Goal: Information Seeking & Learning: Learn about a topic

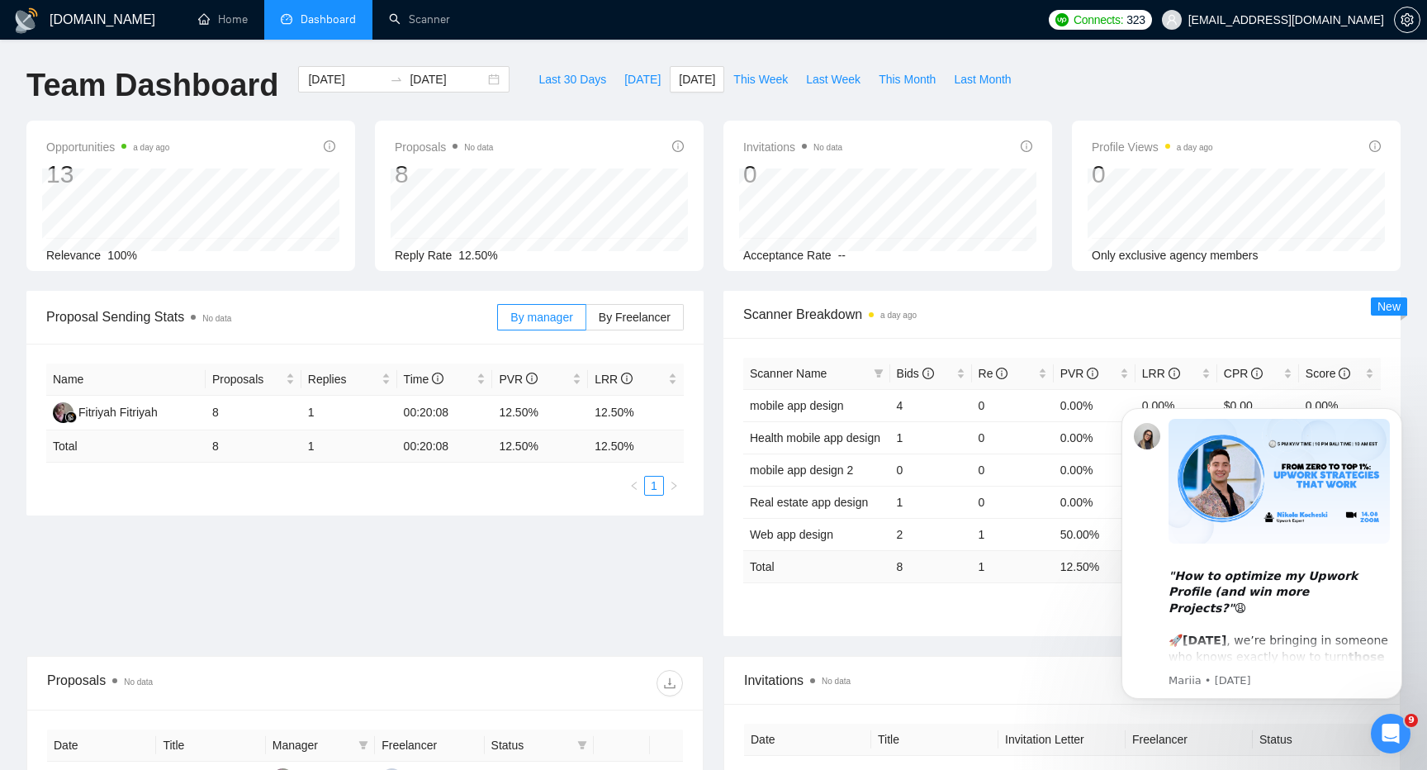
click at [478, 573] on div "Proposal Sending Stats No data By manager By Freelancer Name Proposals Replies …" at bounding box center [714, 473] width 1394 height 365
click at [337, 594] on div "Proposal Sending Stats No data By manager By Freelancer Name Proposals Replies …" at bounding box center [714, 473] width 1394 height 365
click at [624, 76] on span "[DATE]" at bounding box center [642, 79] width 36 height 18
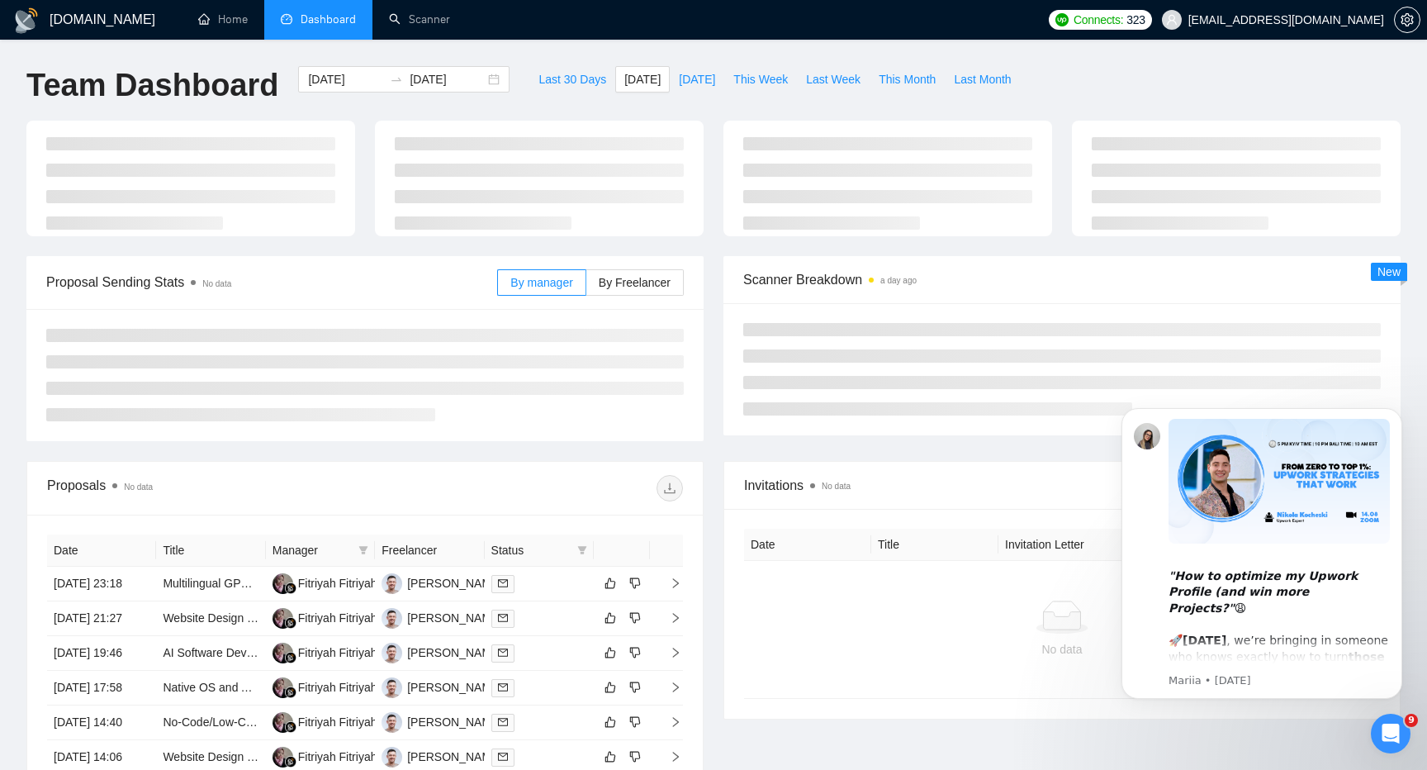
type input "[DATE]"
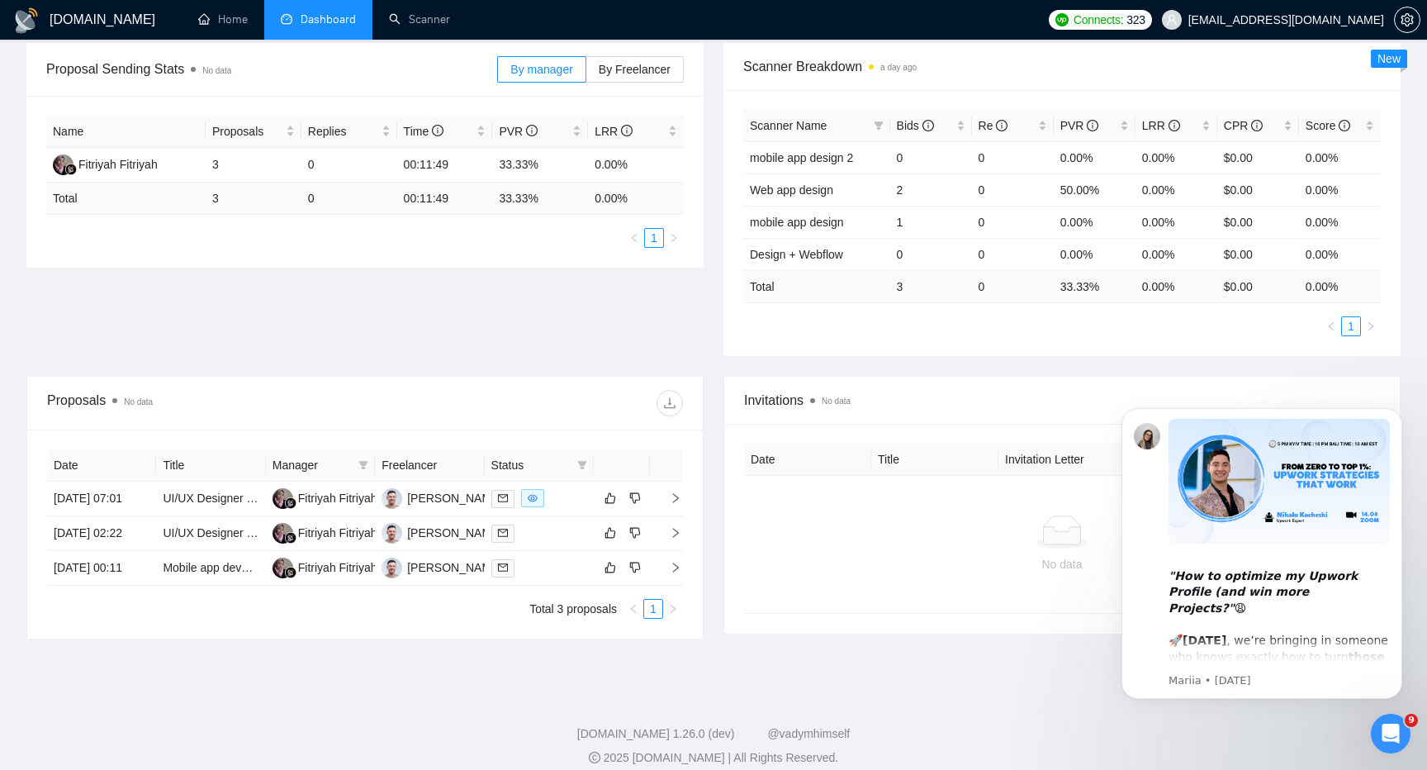
scroll to position [311, 0]
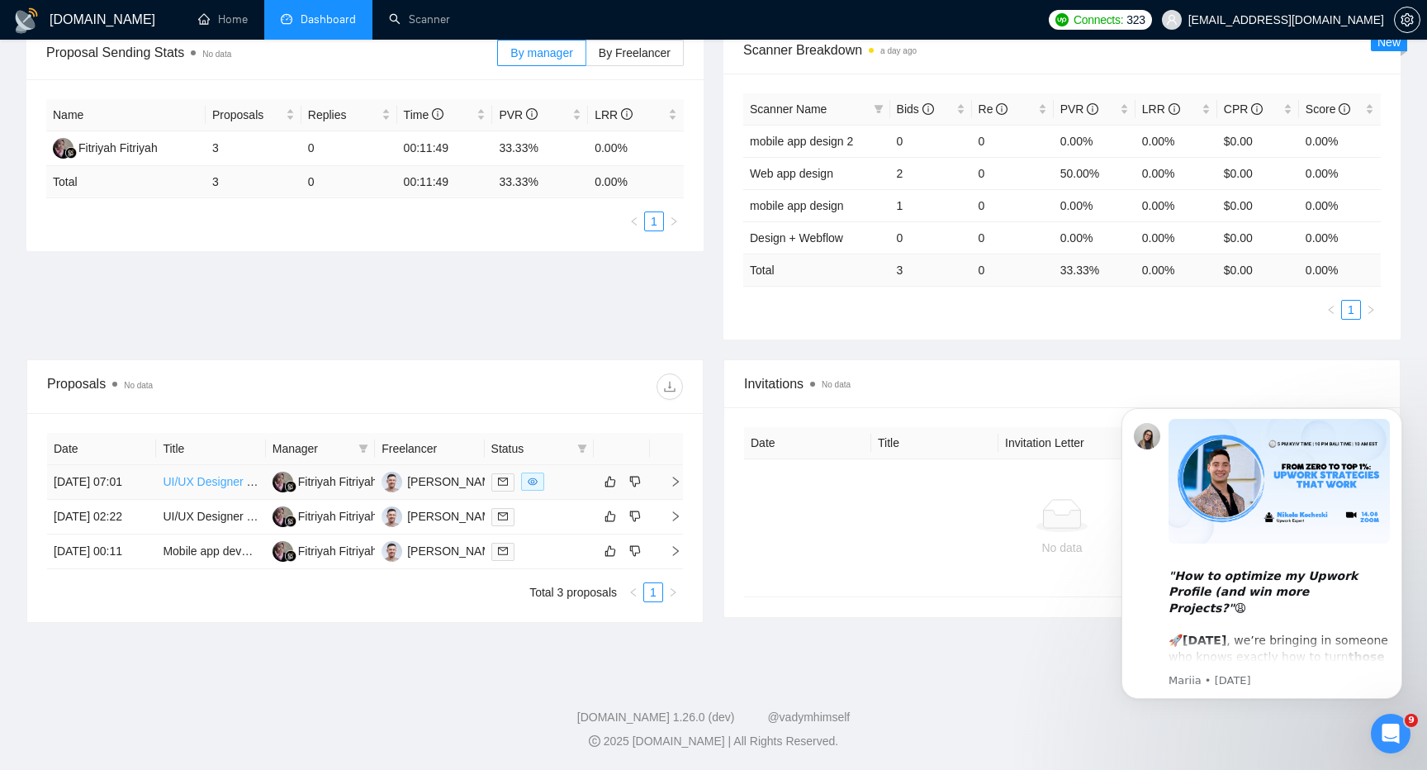
click at [211, 475] on link "UI/UX Designer to Refine Fully Working Learning App (Live MVP)" at bounding box center [330, 481] width 334 height 13
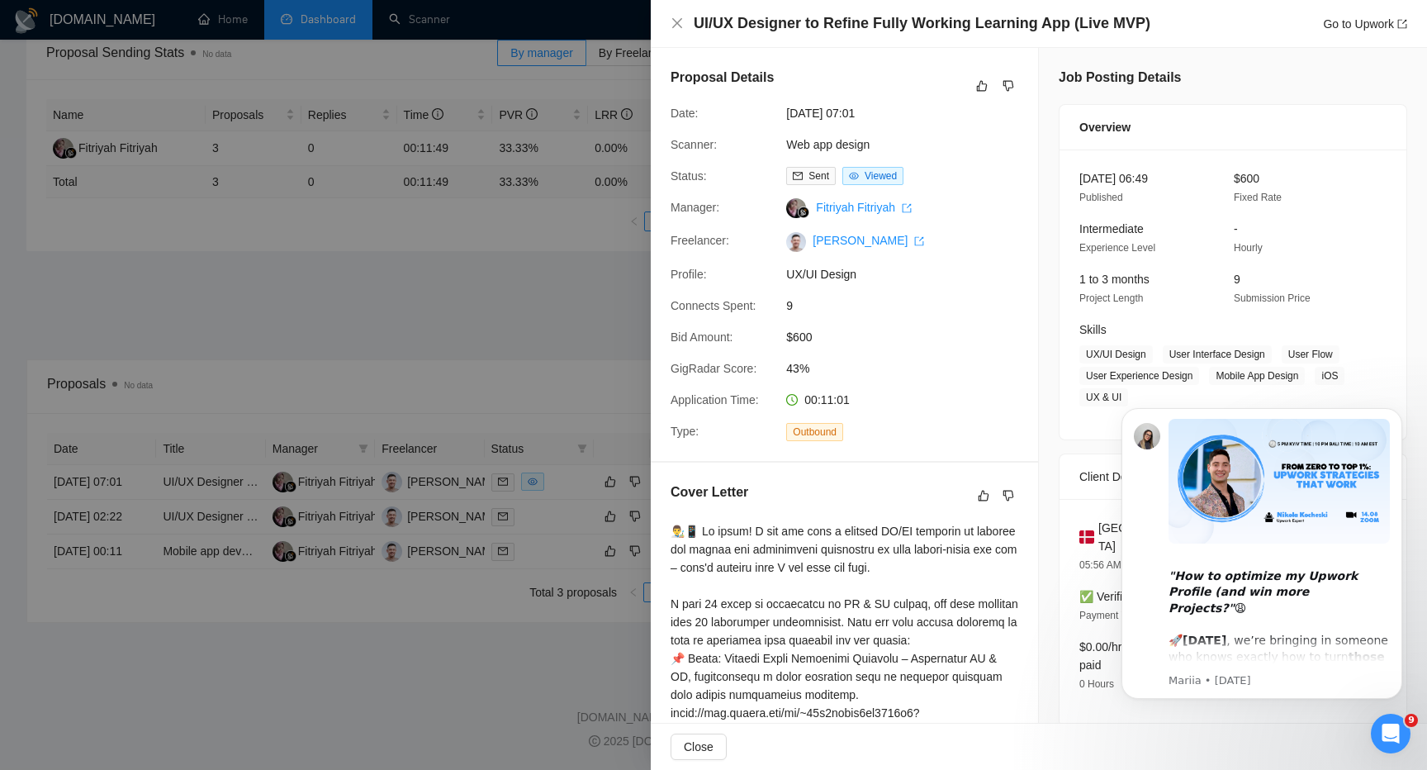
click at [519, 451] on div at bounding box center [713, 385] width 1427 height 770
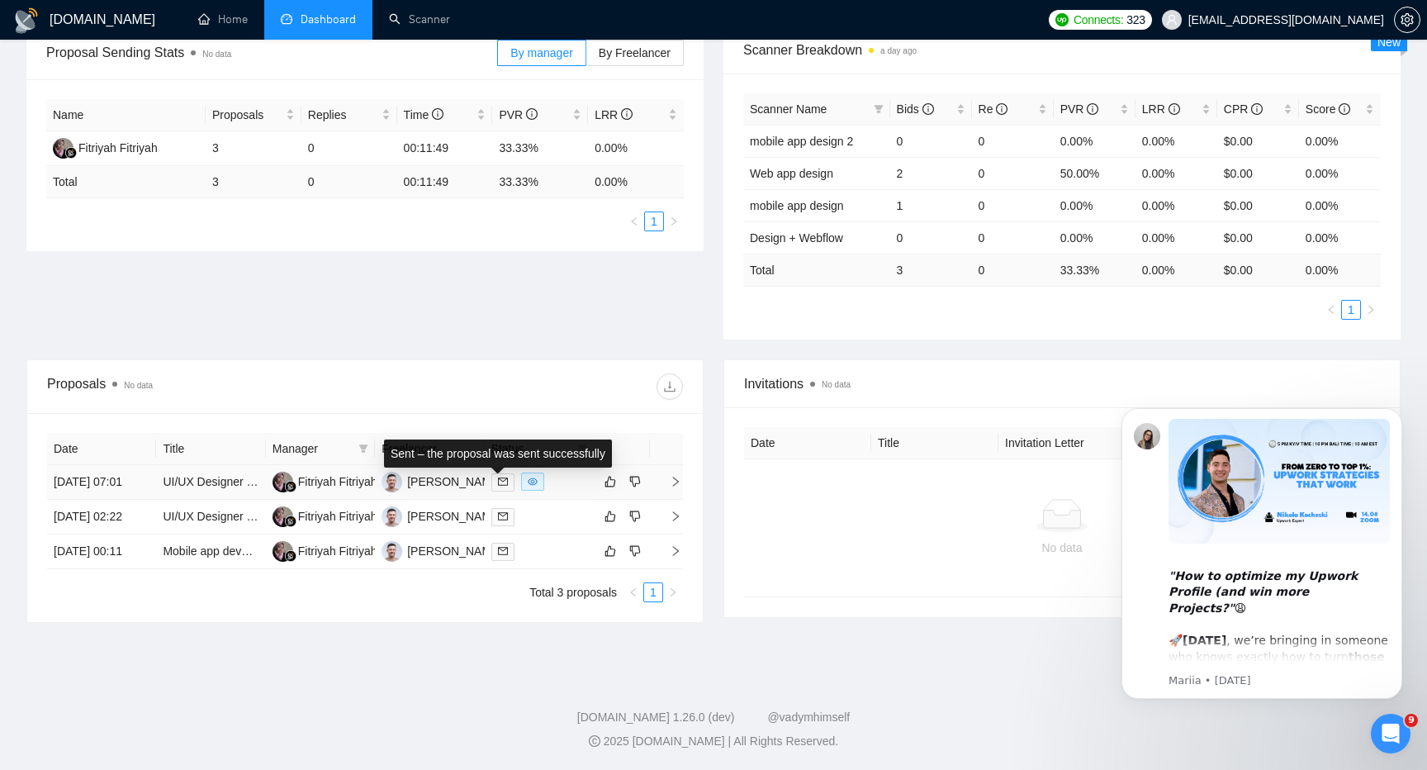
click at [594, 465] on td at bounding box center [622, 482] width 56 height 35
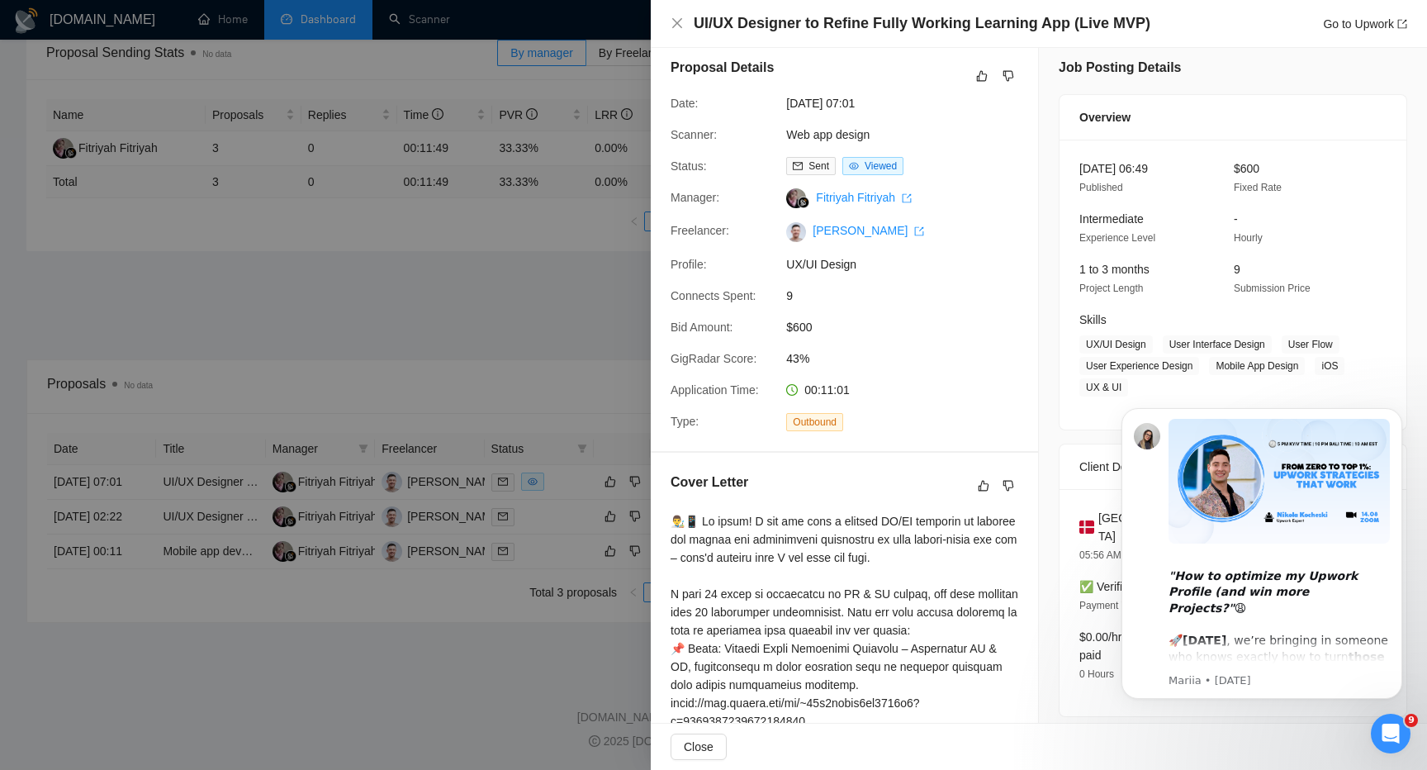
scroll to position [0, 0]
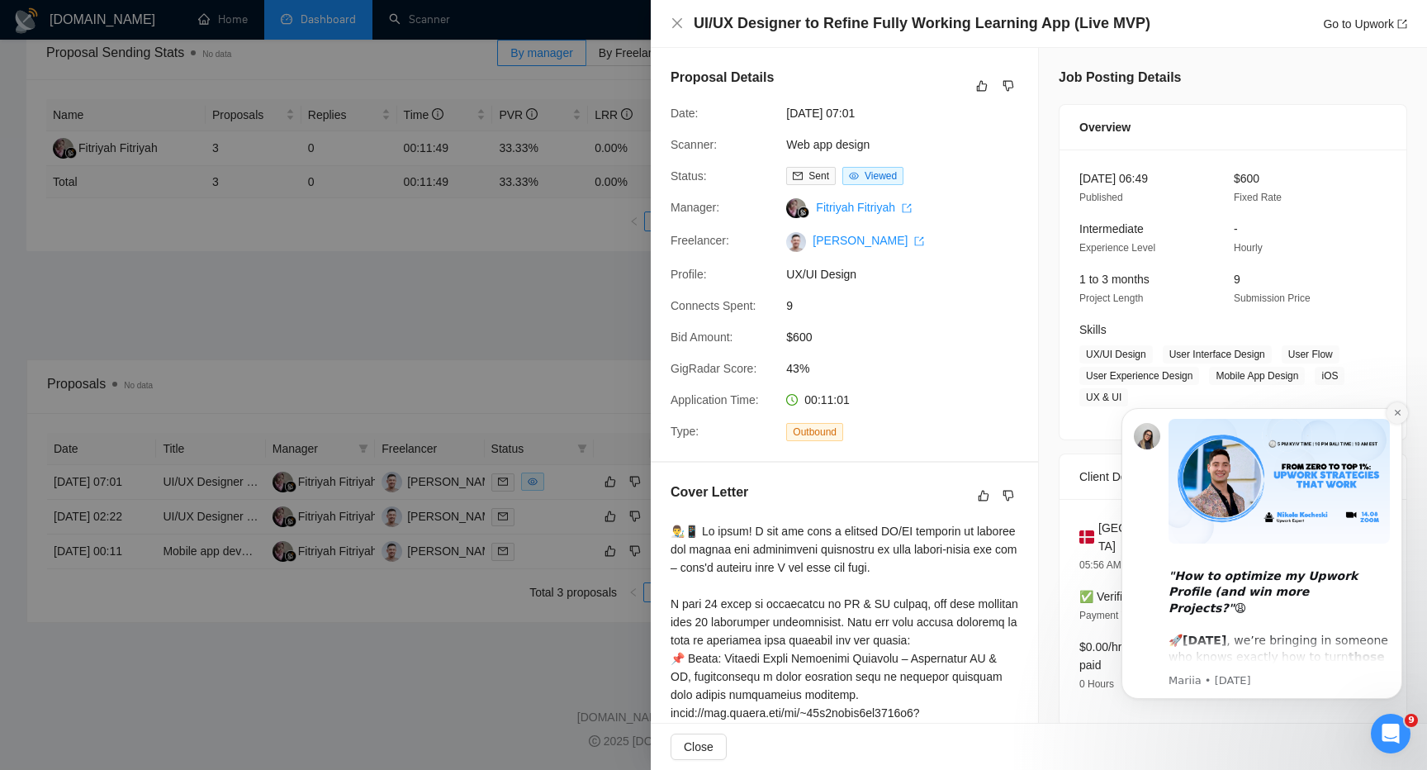
click at [1403, 415] on button "Dismiss notification" at bounding box center [1397, 412] width 21 height 21
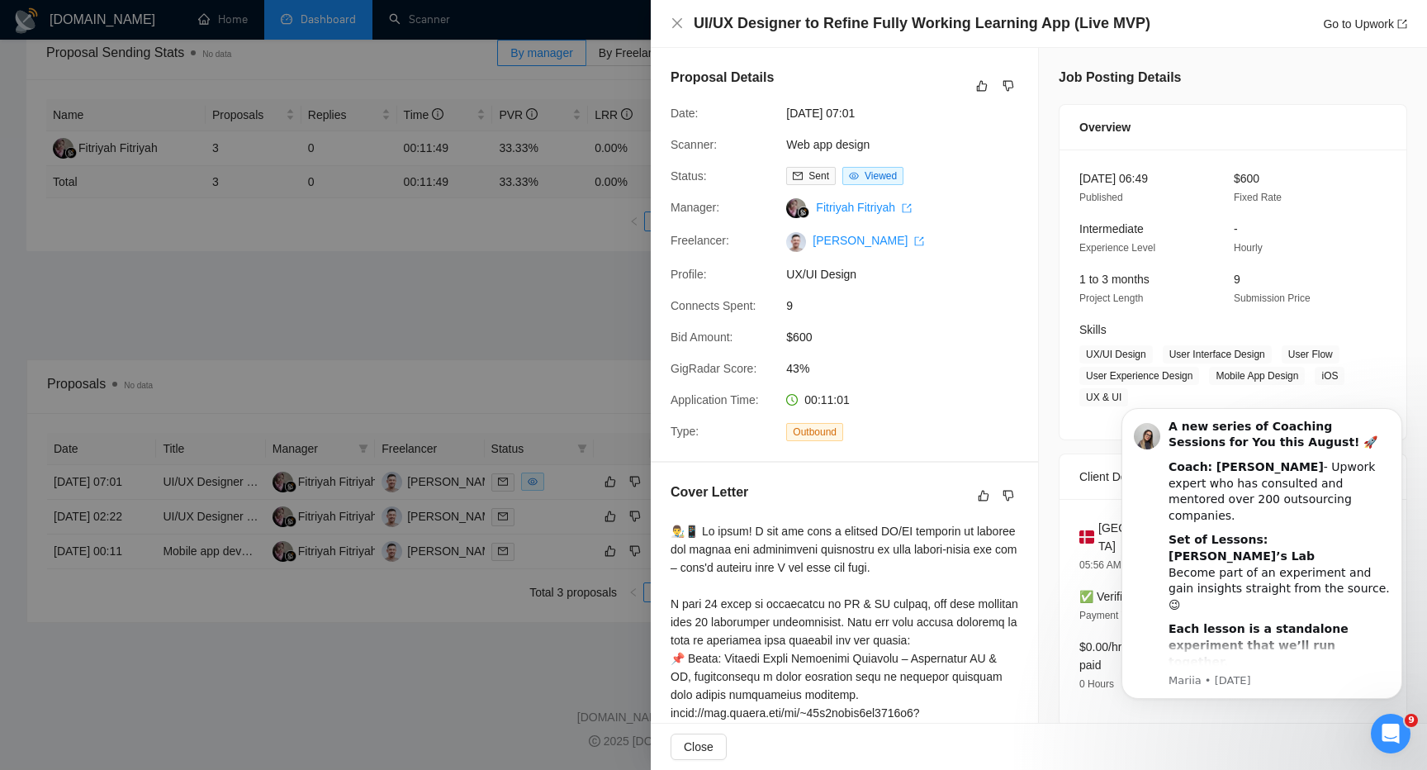
click at [1403, 415] on button "Dismiss notification" at bounding box center [1397, 412] width 17 height 17
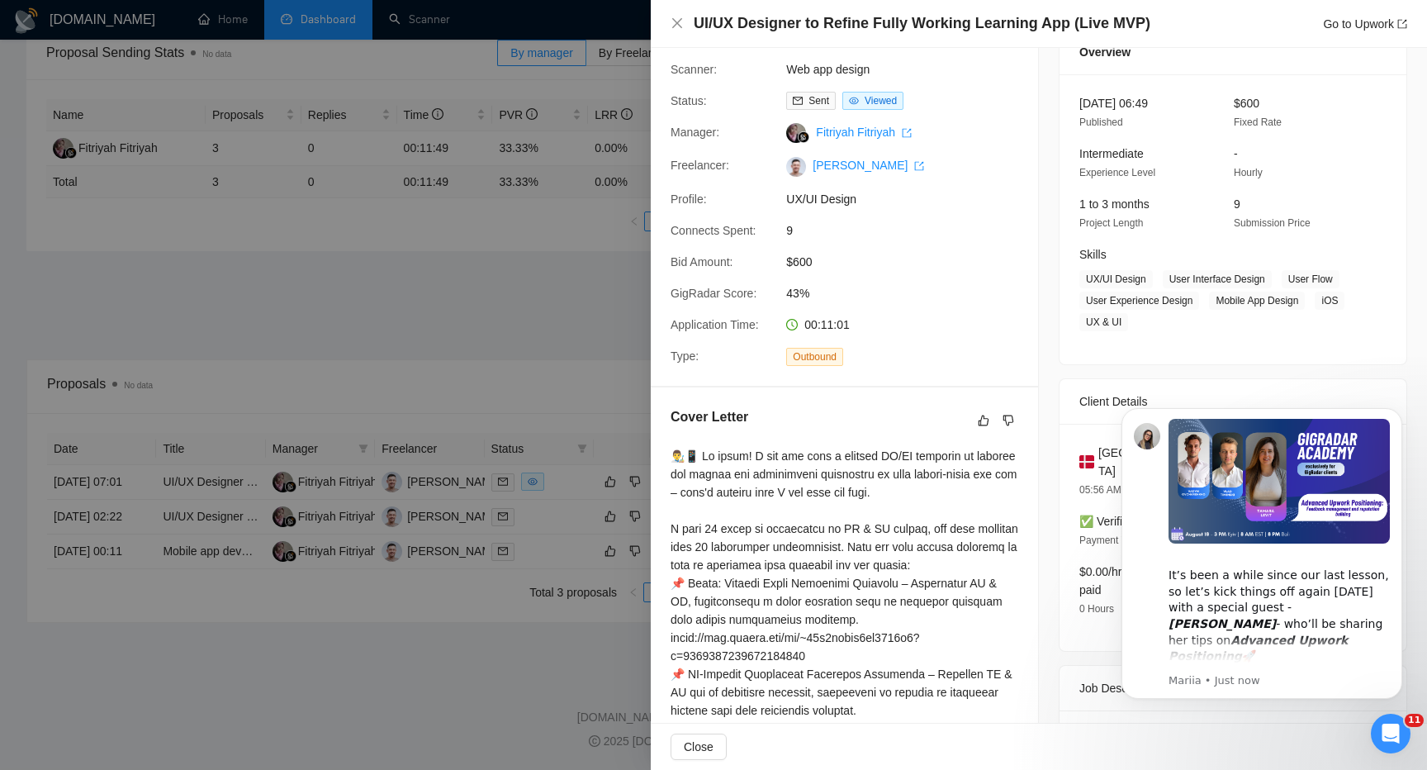
scroll to position [80, 0]
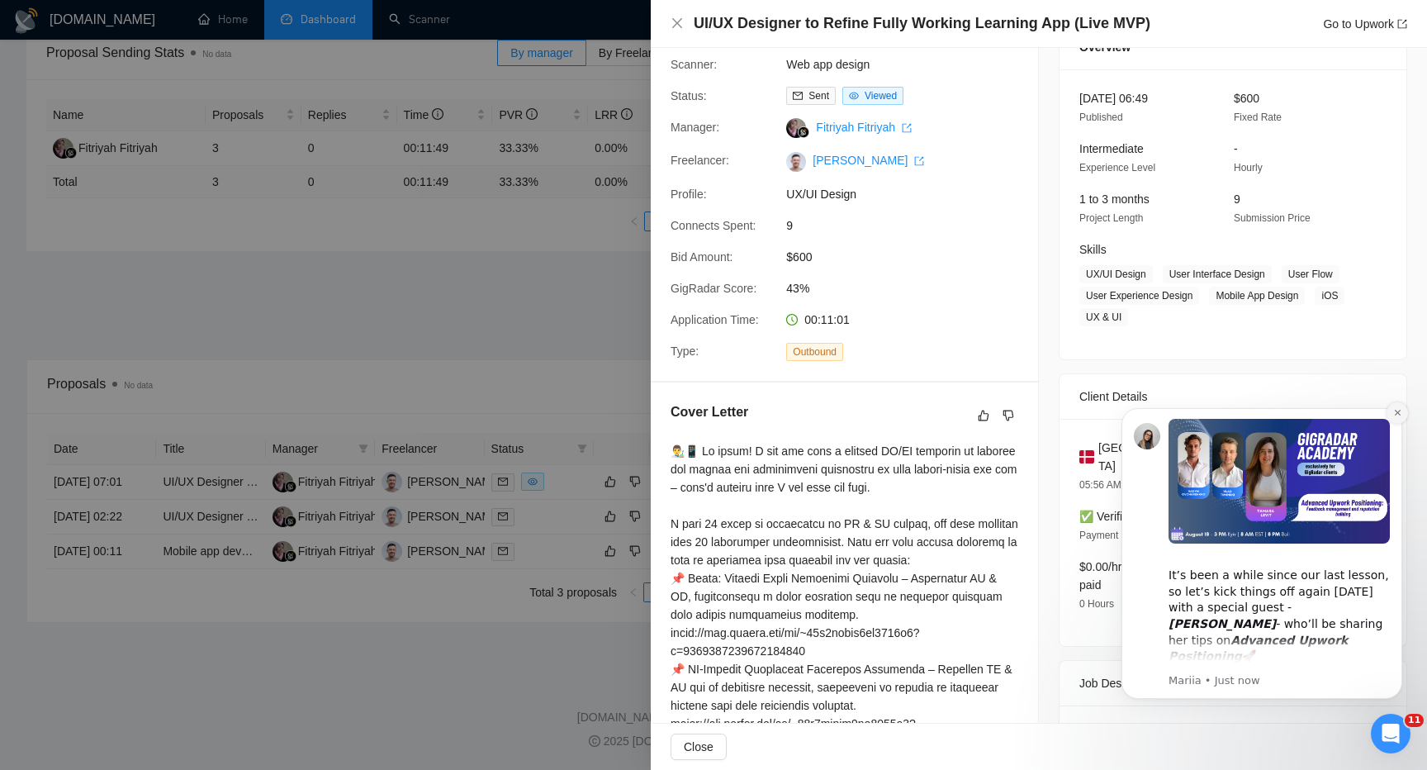
click at [1395, 406] on button "Dismiss notification" at bounding box center [1397, 412] width 21 height 21
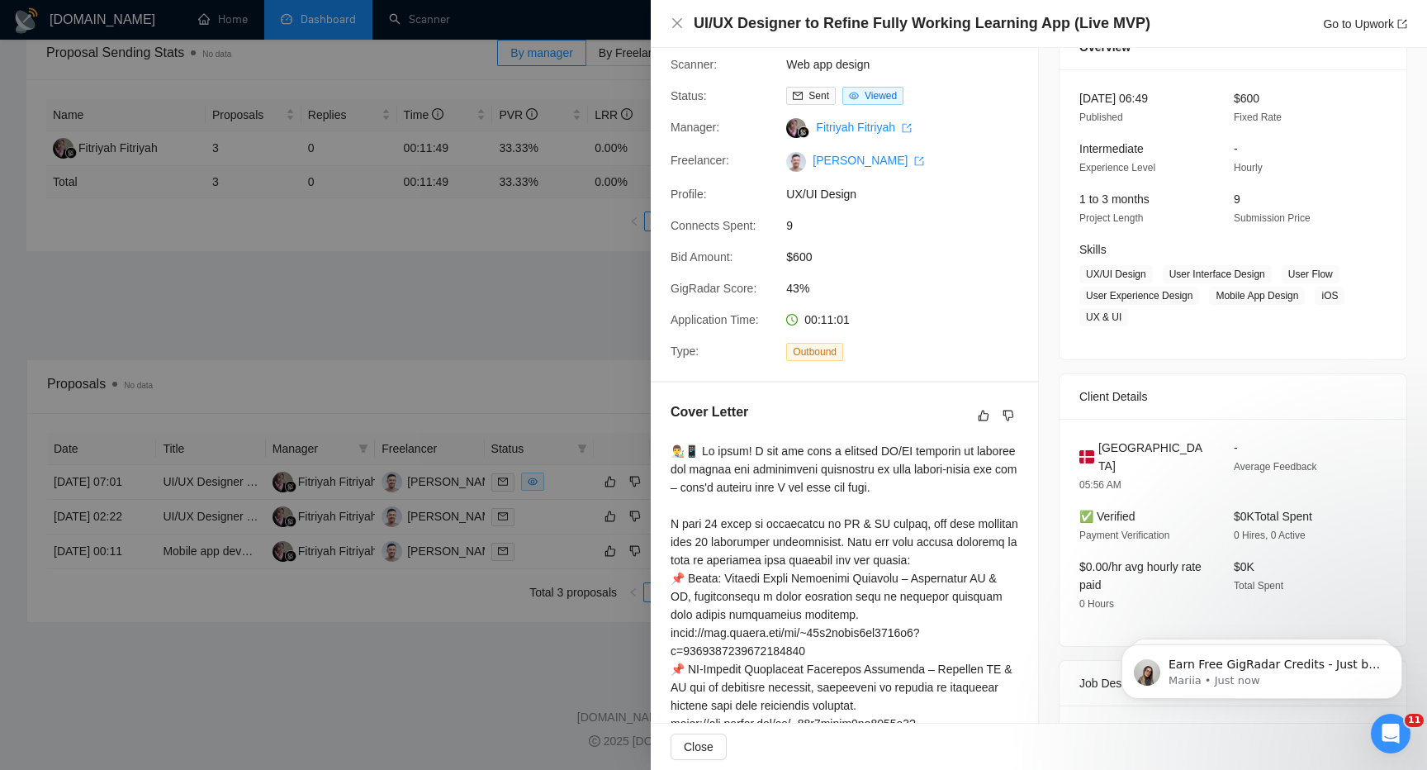
click at [1391, 723] on icon "Open Intercom Messenger" at bounding box center [1391, 733] width 27 height 27
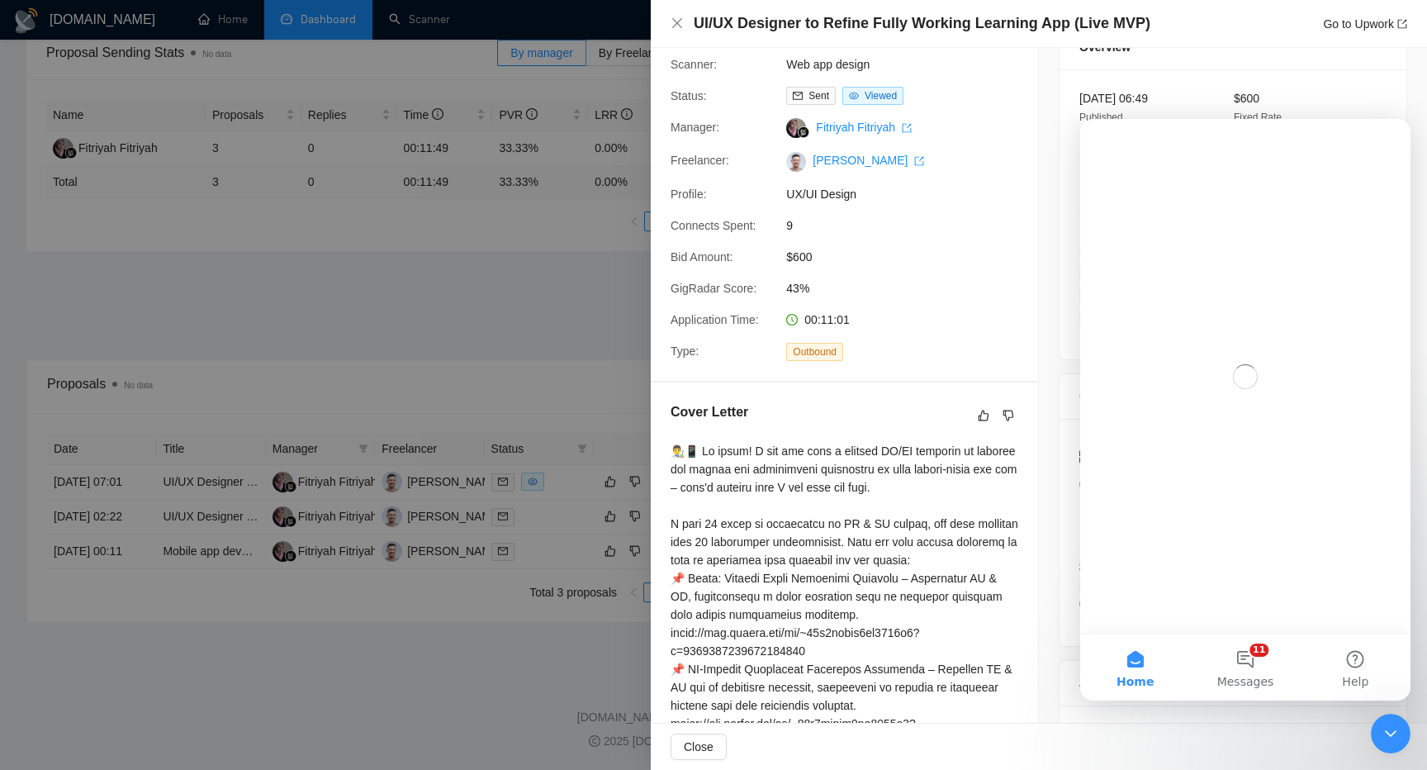
scroll to position [0, 0]
click at [1391, 723] on icon "Close Intercom Messenger" at bounding box center [1391, 733] width 20 height 20
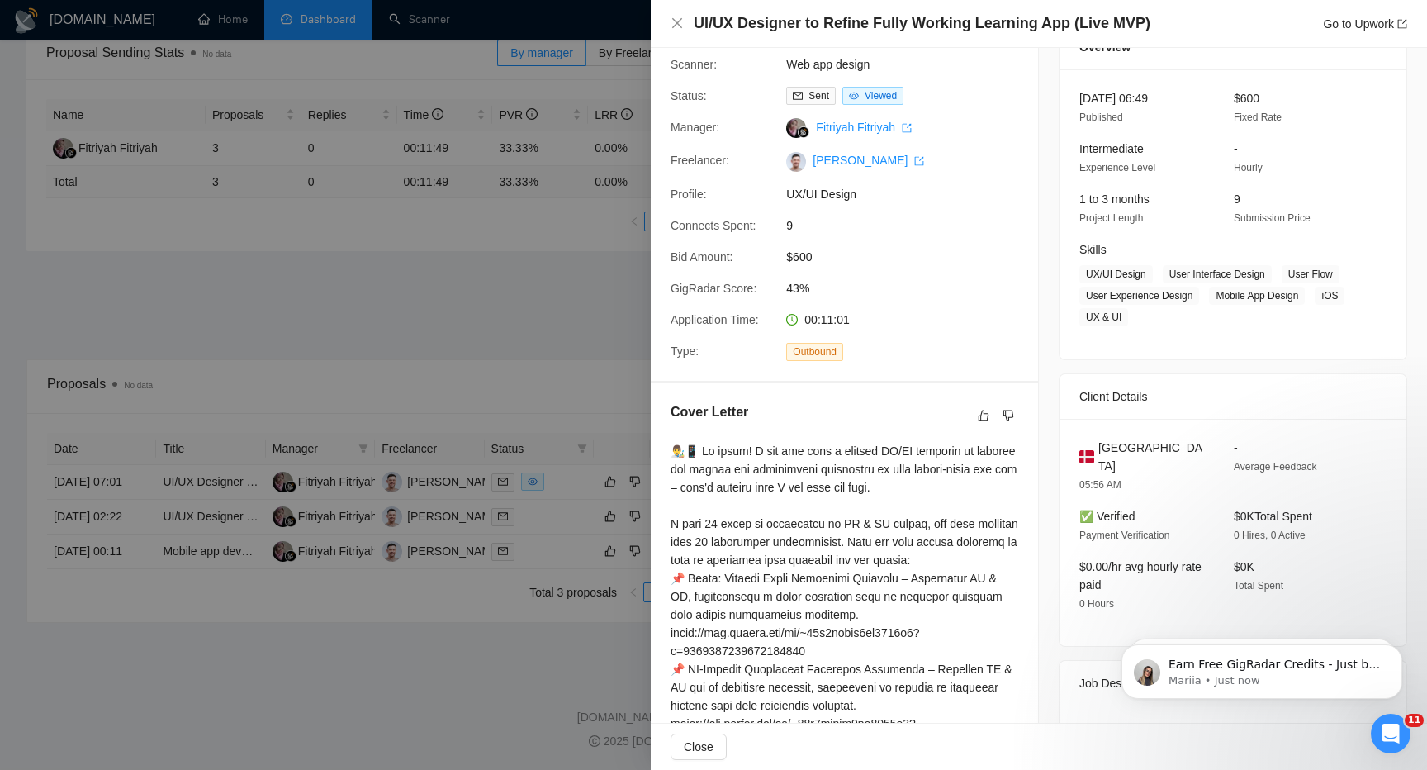
click at [906, 588] on div at bounding box center [845, 751] width 348 height 618
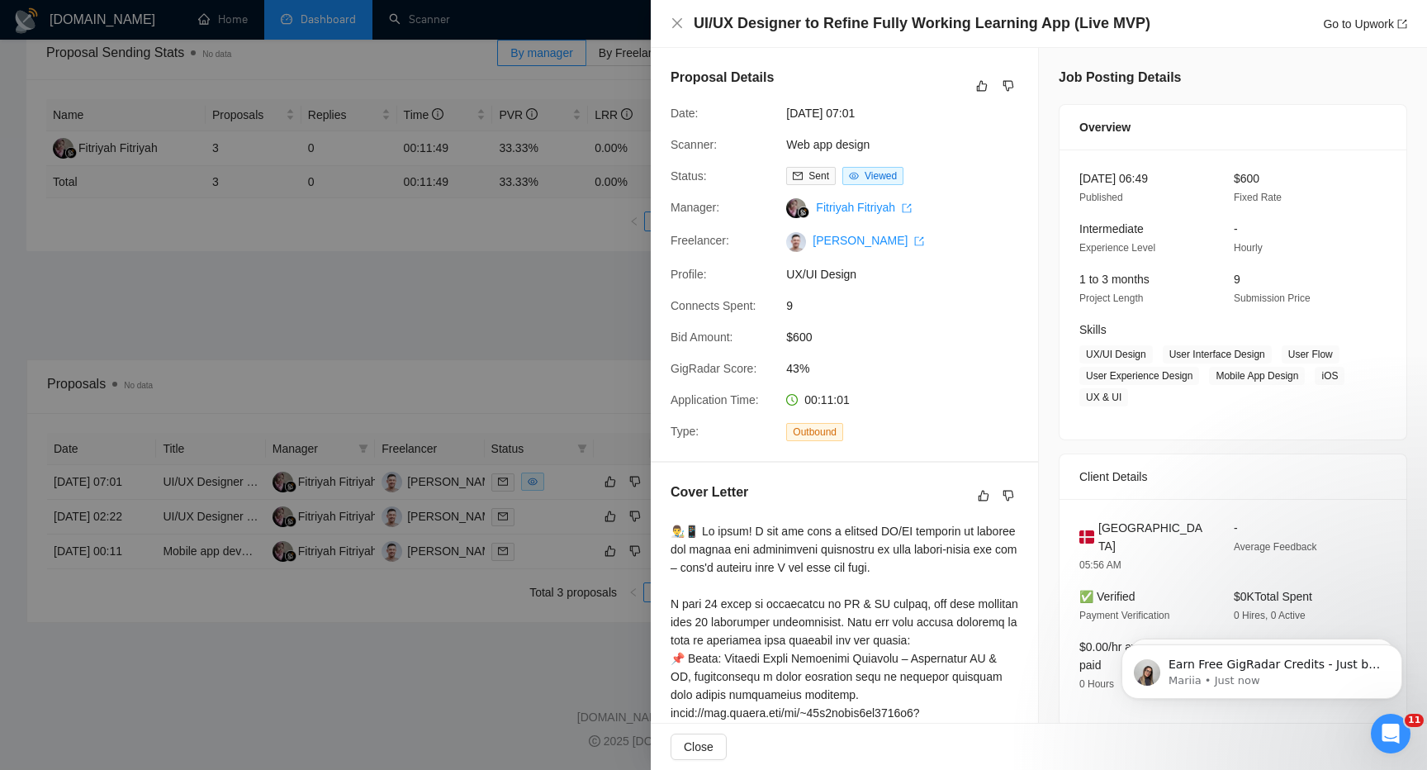
click at [528, 290] on div at bounding box center [713, 385] width 1427 height 770
